Goal: Information Seeking & Learning: Learn about a topic

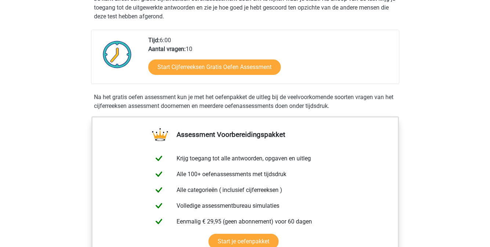
scroll to position [157, 0]
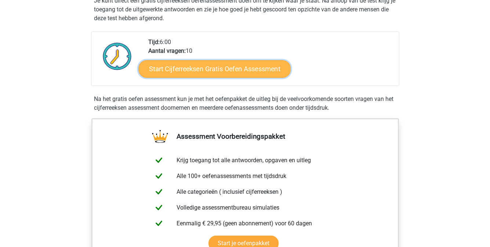
click at [230, 77] on link "Start Cijferreeksen Gratis Oefen Assessment" at bounding box center [214, 69] width 152 height 18
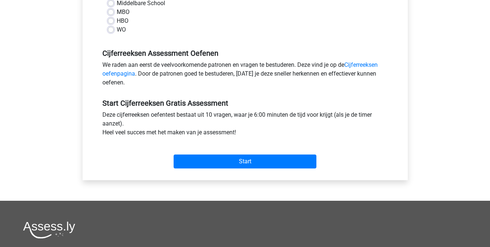
scroll to position [186, 0]
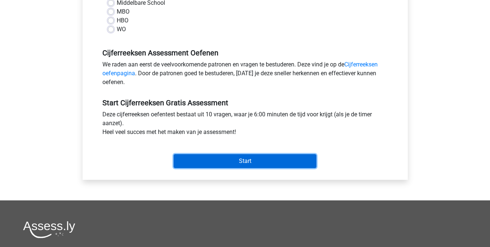
click at [250, 160] on input "Start" at bounding box center [245, 161] width 143 height 14
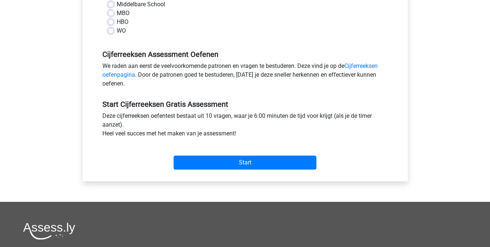
click at [180, 21] on div "HBO" at bounding box center [245, 22] width 275 height 9
click at [117, 3] on label "Middelbare School" at bounding box center [141, 4] width 48 height 9
click at [110, 3] on input "Middelbare School" at bounding box center [111, 3] width 6 height 7
radio input "true"
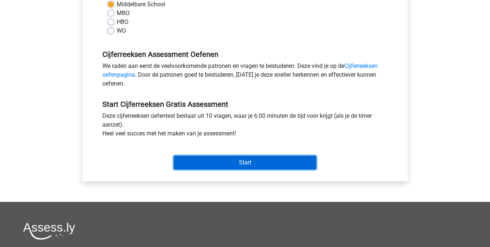
click at [239, 162] on input "Start" at bounding box center [245, 163] width 143 height 14
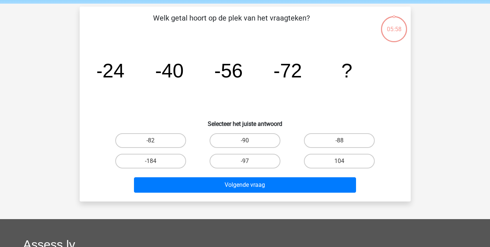
scroll to position [26, 0]
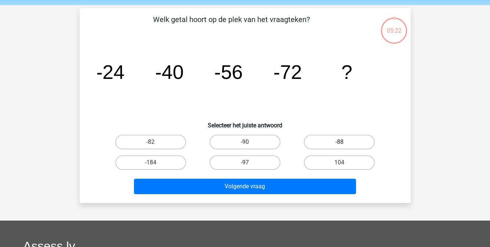
click at [345, 138] on label "-88" at bounding box center [339, 142] width 71 height 15
click at [344, 142] on input "-88" at bounding box center [341, 144] width 5 height 5
radio input "true"
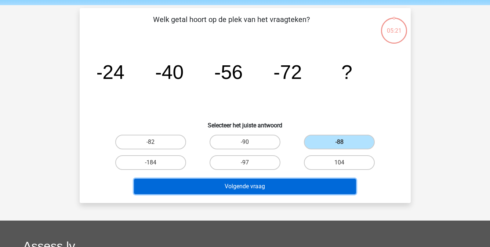
click at [255, 186] on button "Volgende vraag" at bounding box center [245, 186] width 222 height 15
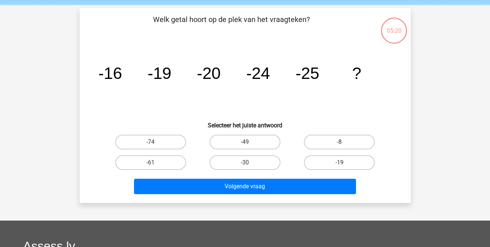
scroll to position [34, 0]
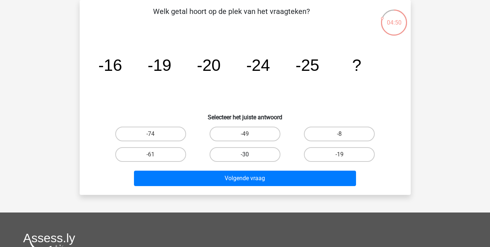
click at [250, 153] on label "-30" at bounding box center [245, 154] width 71 height 15
click at [250, 155] on input "-30" at bounding box center [247, 157] width 5 height 5
radio input "true"
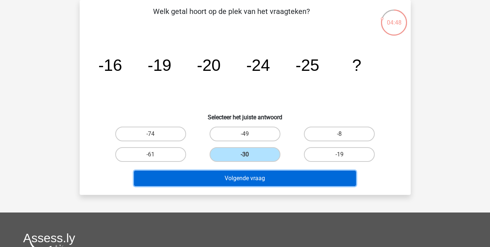
click at [260, 179] on button "Volgende vraag" at bounding box center [245, 178] width 222 height 15
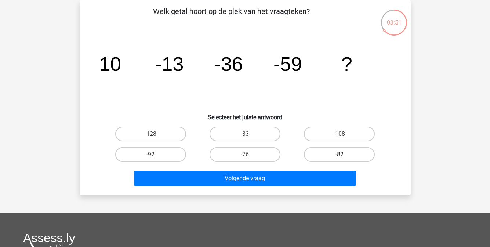
click at [344, 153] on label "-82" at bounding box center [339, 154] width 71 height 15
click at [344, 155] on input "-82" at bounding box center [341, 157] width 5 height 5
radio input "true"
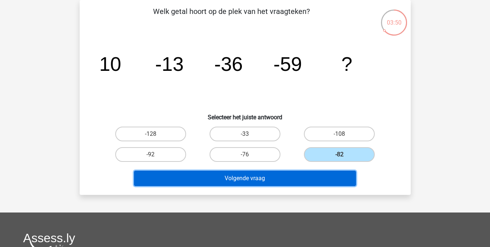
click at [281, 181] on button "Volgende vraag" at bounding box center [245, 178] width 222 height 15
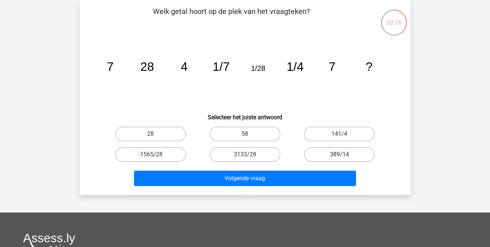
click at [335, 157] on label "389/14" at bounding box center [339, 154] width 71 height 15
click at [339, 157] on input "389/14" at bounding box center [341, 157] width 5 height 5
radio input "true"
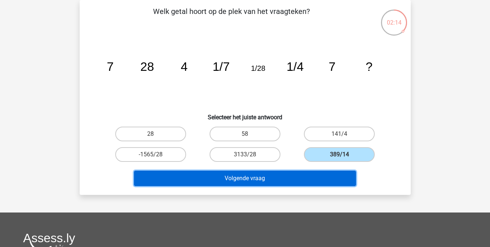
click at [306, 180] on button "Volgende vraag" at bounding box center [245, 178] width 222 height 15
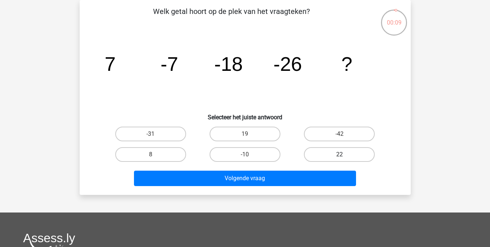
click at [332, 156] on label "22" at bounding box center [339, 154] width 71 height 15
click at [339, 156] on input "22" at bounding box center [341, 157] width 5 height 5
radio input "true"
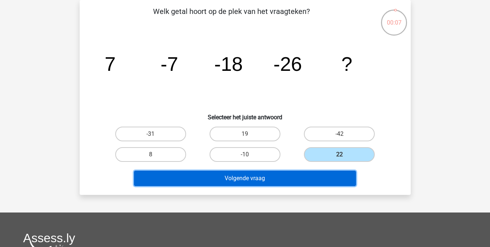
click at [309, 178] on button "Volgende vraag" at bounding box center [245, 178] width 222 height 15
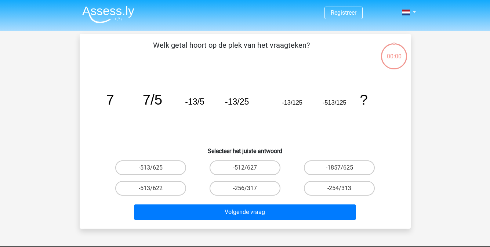
scroll to position [34, 0]
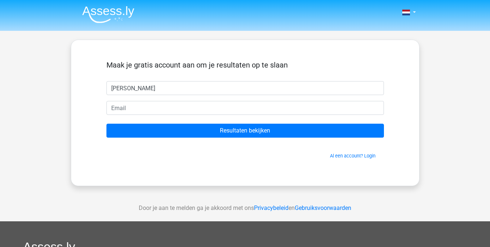
type input "Luna"
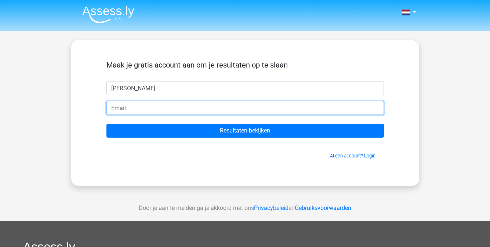
click at [115, 106] on input "email" at bounding box center [244, 108] width 277 height 14
type input "luna01.aerts@gmail.com"
click at [106, 124] on input "Resultaten bekijken" at bounding box center [244, 131] width 277 height 14
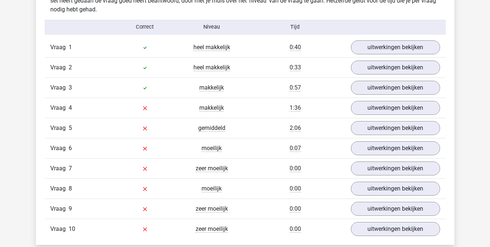
scroll to position [595, 0]
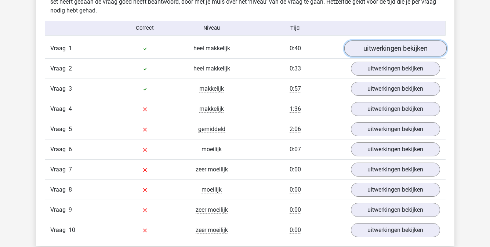
click at [404, 47] on link "uitwerkingen bekijken" at bounding box center [395, 48] width 102 height 16
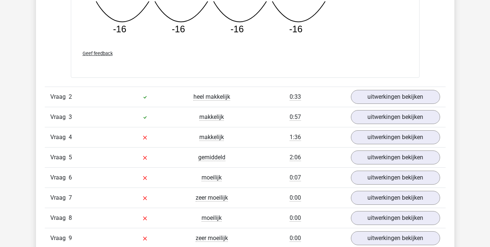
scroll to position [883, 0]
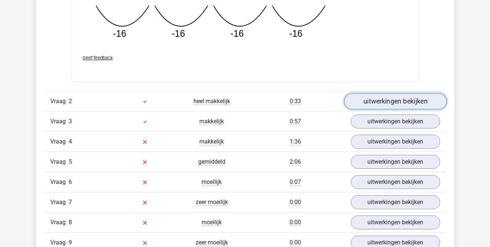
click at [388, 100] on link "uitwerkingen bekijken" at bounding box center [395, 101] width 102 height 16
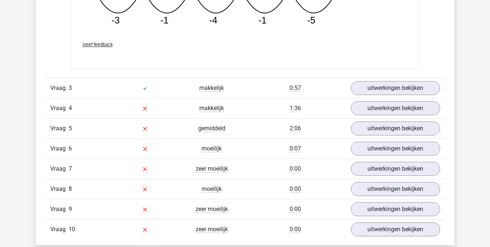
scroll to position [1257, 0]
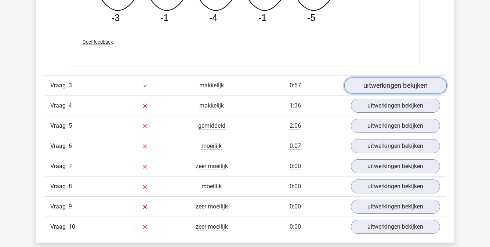
click at [378, 86] on link "uitwerkingen bekijken" at bounding box center [395, 86] width 102 height 16
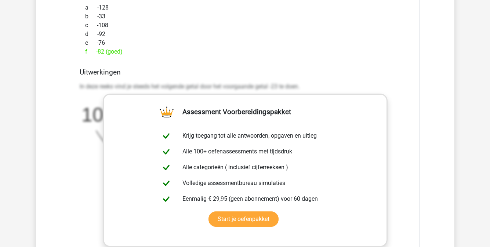
scroll to position [1465, 0]
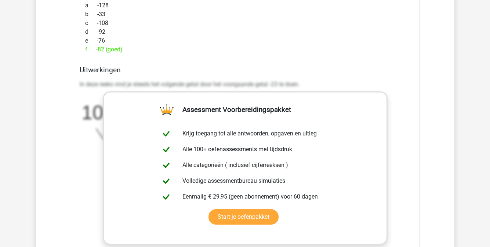
click at [342, 73] on h4 "Uitwerkingen" at bounding box center [245, 70] width 331 height 8
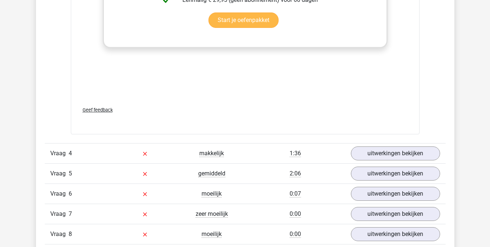
scroll to position [1661, 0]
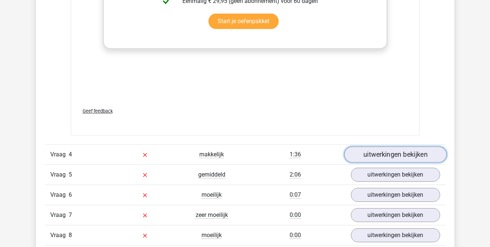
click at [386, 154] on link "uitwerkingen bekijken" at bounding box center [395, 154] width 102 height 16
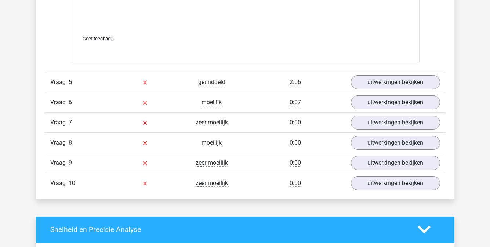
scroll to position [2120, 0]
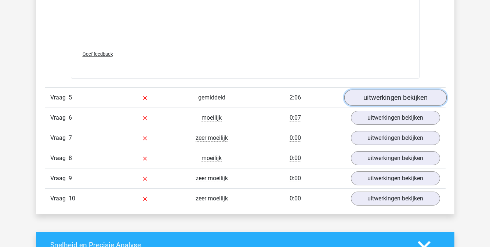
click at [393, 95] on link "uitwerkingen bekijken" at bounding box center [395, 98] width 102 height 16
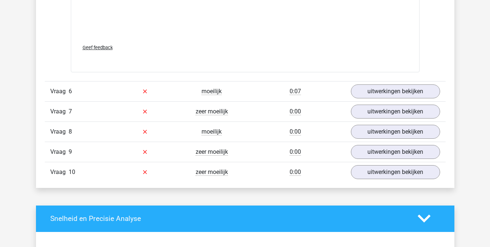
scroll to position [2600, 0]
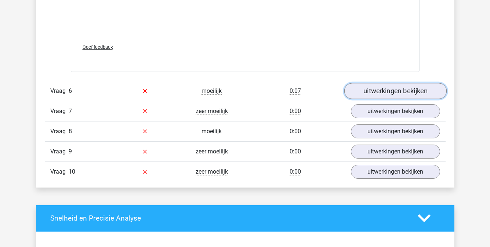
click at [385, 91] on link "uitwerkingen bekijken" at bounding box center [395, 91] width 102 height 16
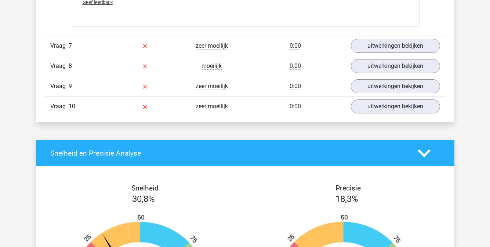
scroll to position [2971, 0]
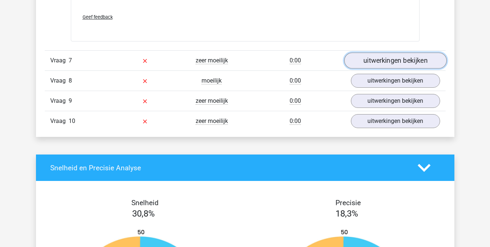
click at [391, 63] on link "uitwerkingen bekijken" at bounding box center [395, 61] width 102 height 16
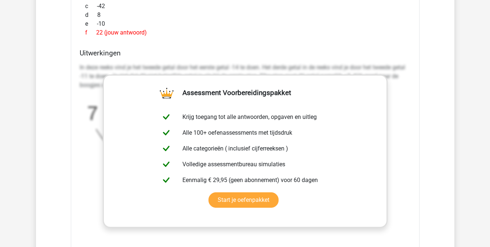
scroll to position [2354, 0]
